Goal: Find specific page/section: Find specific page/section

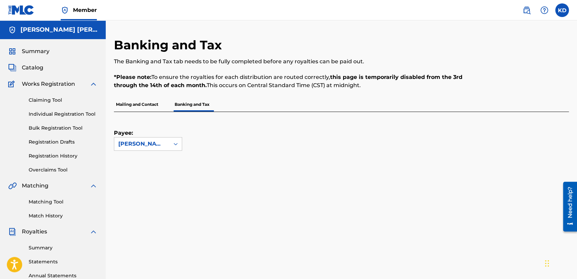
click at [30, 51] on span "Summary" at bounding box center [36, 51] width 28 height 8
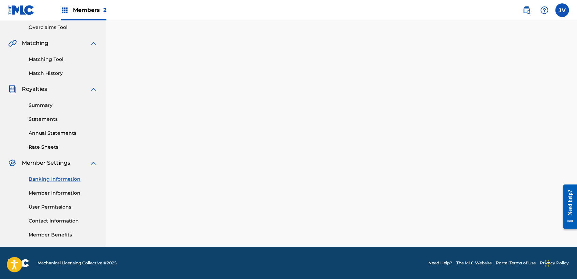
click at [97, 6] on span "Members 2" at bounding box center [89, 10] width 33 height 8
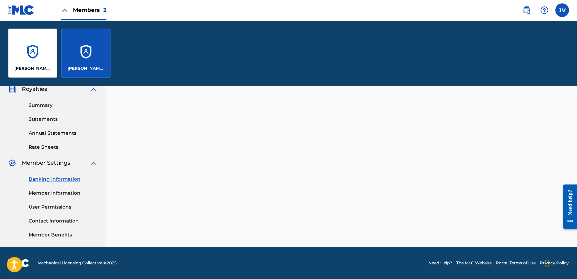
click at [144, 107] on div "Banking and Tax The Banking and Tax tab needs to be fully completed before any …" at bounding box center [341, 71] width 455 height 352
click at [151, 140] on div "Banking and Tax The Banking and Tax tab needs to be fully completed before any …" at bounding box center [341, 71] width 455 height 352
click at [93, 52] on div "[PERSON_NAME] [PERSON_NAME]" at bounding box center [85, 53] width 49 height 49
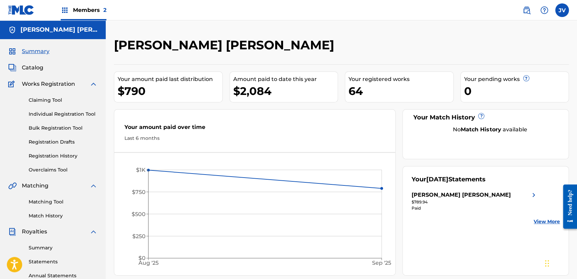
click at [41, 55] on span "Summary" at bounding box center [36, 51] width 28 height 8
